Goal: Task Accomplishment & Management: Complete application form

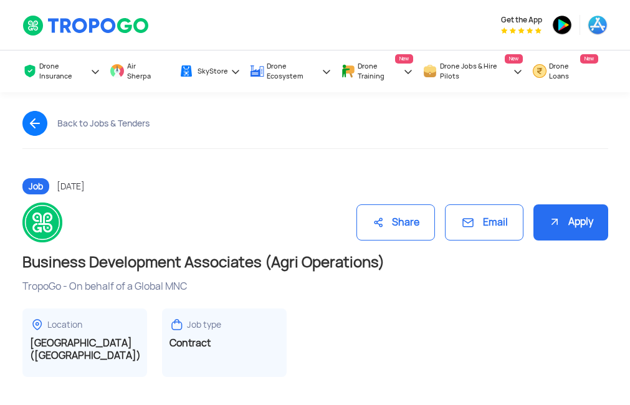
click at [113, 328] on div "Location" at bounding box center [85, 324] width 110 height 15
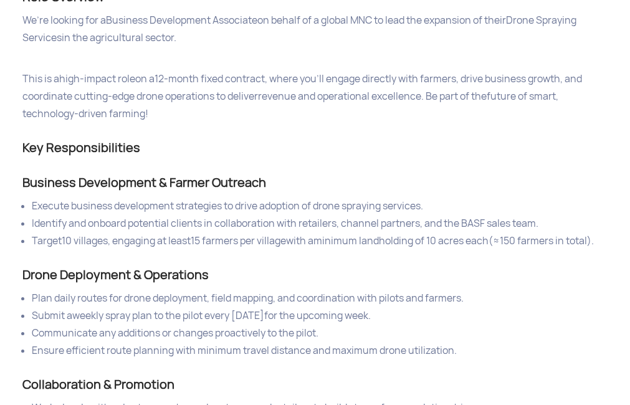
scroll to position [494, 0]
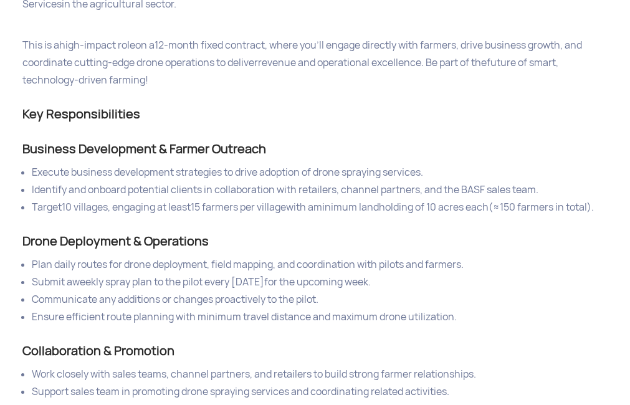
click at [619, 142] on section "Back to Jobs & Tenders Job [DATE] Share Email Apply Business Development Associ…" at bounding box center [315, 389] width 630 height 1581
drag, startPoint x: 619, startPoint y: 142, endPoint x: 615, endPoint y: 171, distance: 29.6
click at [615, 171] on section "Back to Jobs & Tenders Job [DATE] Share Email Apply Business Development Associ…" at bounding box center [315, 389] width 630 height 1581
click at [614, 135] on div "Job Description Role Overview We’re looking for a Business Development Associat…" at bounding box center [315, 398] width 604 height 1011
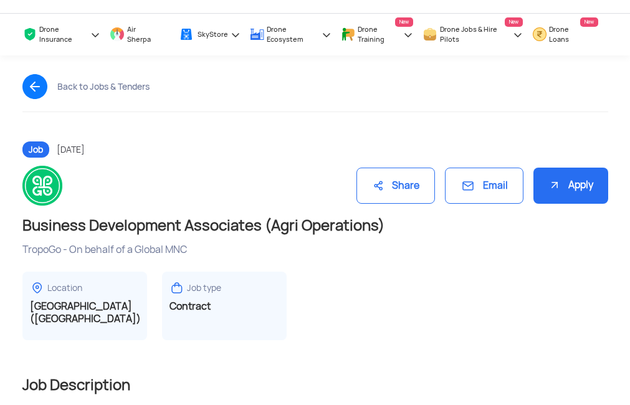
scroll to position [0, 0]
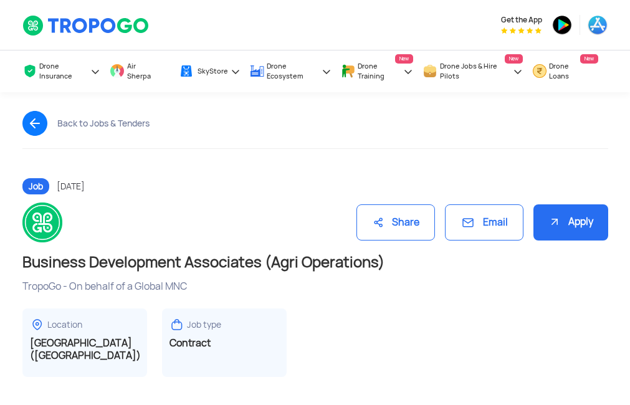
click at [592, 233] on div "Apply" at bounding box center [570, 222] width 75 height 37
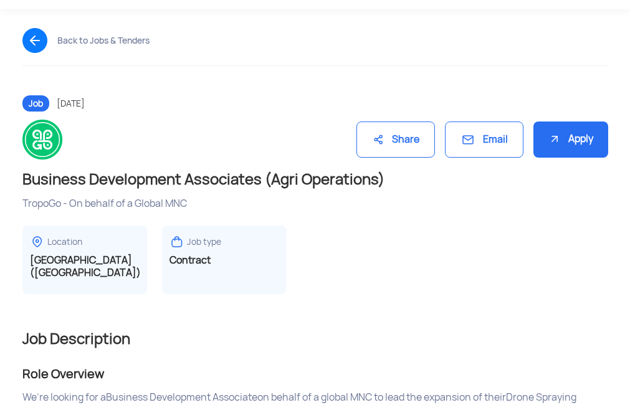
scroll to position [126, 0]
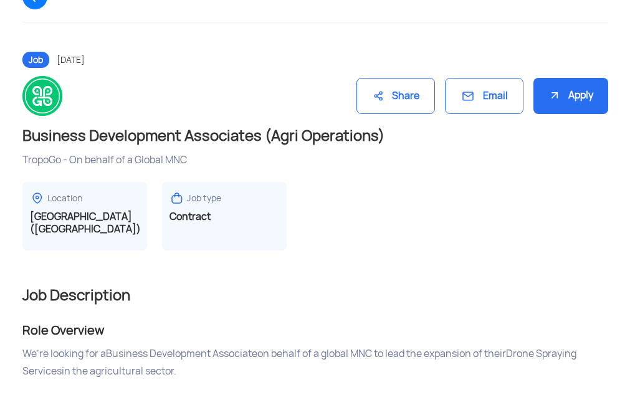
click at [201, 212] on h3 "Contract" at bounding box center [224, 217] width 110 height 12
click at [204, 226] on div "Job type [DEMOGRAPHIC_DATA]" at bounding box center [224, 216] width 125 height 69
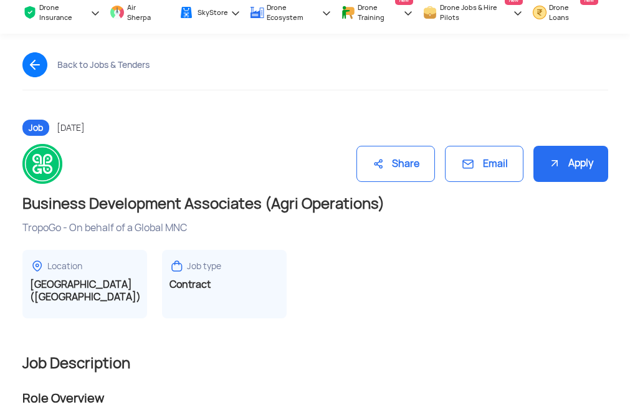
scroll to position [52, 0]
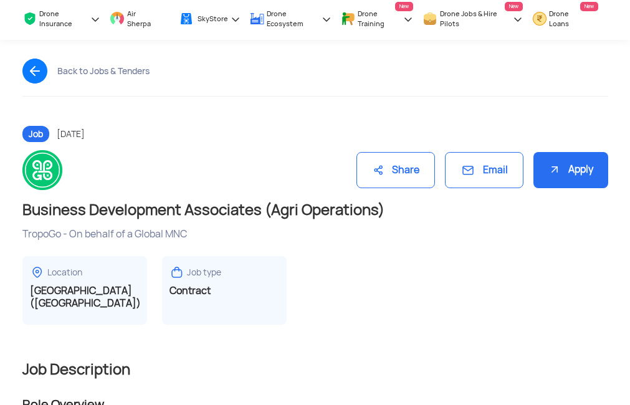
click at [487, 183] on div "Email" at bounding box center [484, 170] width 79 height 37
click at [395, 178] on div "Share" at bounding box center [395, 170] width 79 height 37
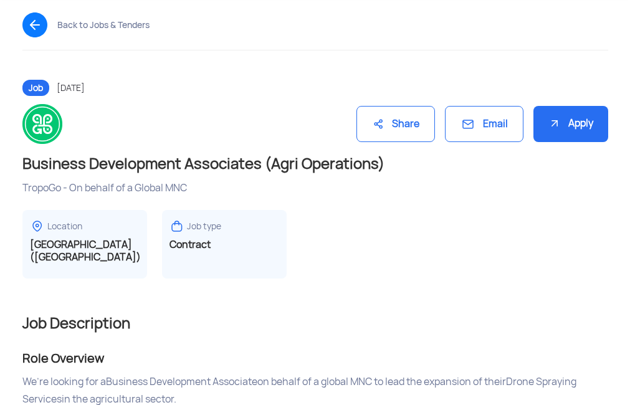
scroll to position [105, 0]
